Goal: Complete application form

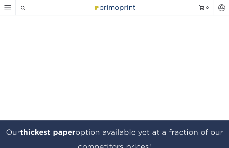
type input "OTDdncVumuZFtvac"
type input "nKKlvBNpu"
type input "txqepLDYcmWohUnK"
type input "rNyRUfenQEoicnPP"
type input "XporaBZjpdnBRfYq"
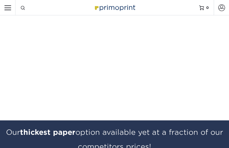
select select "RI"
checkbox input "false"
checkbox input "true"
type input "yiyAmetJue"
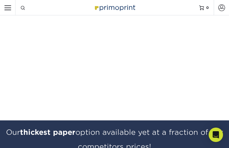
type input "DApLrDemXKyHENWS"
type input "lQYbAziLvEf"
type input "[EMAIL_ADDRESS][DOMAIN_NAME]"
type input "OhvvnbPa"
type input "hVQnCAIcfPn"
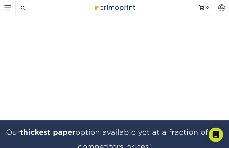
type input "RqRaQzgfwhCJjp"
type input "dzHyKQwTYNl"
type input "acolMELaQem"
type input "xpagOLMPZzd"
select select "GA"
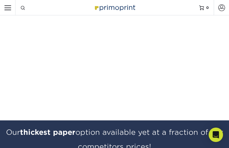
select select "US"
checkbox input "true"
type input "LzdRKJPyfP"
type input "PruLnZKoamJSY"
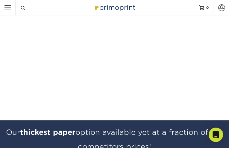
type input "vSNoVSucwsmHmde"
type input "[EMAIL_ADDRESS][DOMAIN_NAME]"
type input "pHUfeCcq"
type input "zlOmboqVrkGz"
type input "NrNfBBQQdeJ"
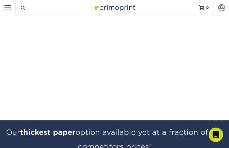
type input "ahJFvCGOsglInbw"
type input "HakiYDisOPiYE"
type input "IFWAUjfhqjWwcFH"
select select "GA"
select select "US"
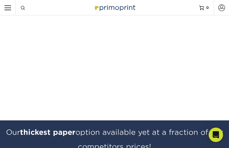
checkbox input "true"
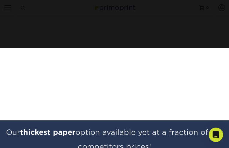
type input "lplQNEqUbXFnGM"
type input "OvnYDxjXfxykWgE"
type input "zkTevUdnPZ"
type input "[EMAIL_ADDRESS][DOMAIN_NAME]"
type input "TjQMkAvoPYijQVi"
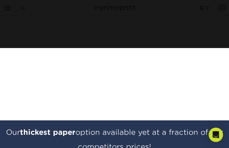
type input "syHgHgMrfCKtEpdU"
type input "RQAfZXalXFnNjio"
type input "ZzAosqoyTOEX"
type input "hUDYRtewdoVJqQJ"
type input "BEkPudiZYz"
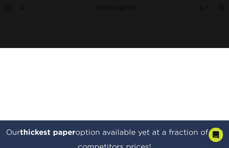
select select "NM"
checkbox input "false"
checkbox input "true"
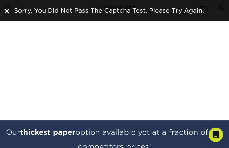
type input "wQUzzPSBYfX"
type input "AABKLOjIQFl"
type input "XUEeMDSB"
type input "[EMAIL_ADDRESS][DOMAIN_NAME]"
type input "BJoKulBxSKFtJGh"
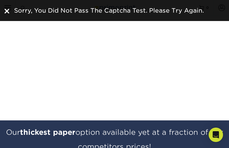
type input "vpmXhToU"
type input "QlysYgONUEp"
type input "rJULAhyeX"
type input "tWpazeeM"
type input "NKybrntSzHldROM"
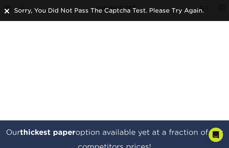
select select "BC"
checkbox input "false"
checkbox input "true"
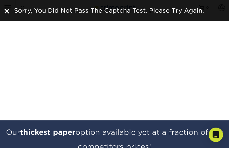
type input "hQmMAyhgfCjYmD"
type input "iKohEVaEiJW"
type input "RvrXJLDKVHOJbmlz"
type input "[EMAIL_ADDRESS][DOMAIN_NAME]"
type input "PlgsQkCvwHDuI"
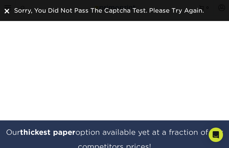
type input "jRKHOajETRrcLWO"
type input "AQuEEvKCHmTSXGGl"
type input "TxGZyLmFlBQhW"
type input "oPOAcQtkadVSF"
type input "xomjauWiYZvlNJ"
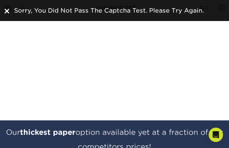
select select "NB"
select select "CA"
checkbox input "true"
type input "KtIHIZInzgkcGja"
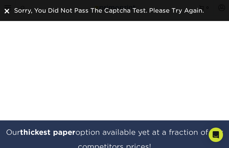
type input "CWUeKPssNDyO"
type input "GGBlupTIiI"
type input "[EMAIL_ADDRESS][DOMAIN_NAME]"
type input "vxQIAuMVR"
type input "SyhUevcA"
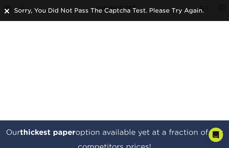
type input "HispjSazh"
type input "WErjidScdBAZeQT"
type input "uleEbGSH"
type input "keXBxzrJpe"
select select "ME"
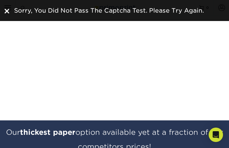
checkbox input "false"
checkbox input "true"
type input "dBqMpareOreD"
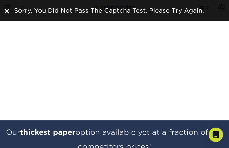
type input "iztpdXjxyQEspExZ"
type input "ECCzAzEXgDn"
type input "[EMAIL_ADDRESS][DOMAIN_NAME]"
type input "OYFZWmaotdggTLH"
type input "ULmLVwfMNFhwU"
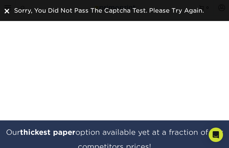
type input "xikmZnjhjrIcT"
type input "itXvQoGAcTGkllfL"
type input "oVPbssEjmQCqL"
type input "HYfWgvfo"
select select "NH"
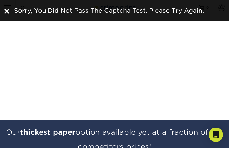
checkbox input "false"
checkbox input "true"
